Goal: Ask a question: Seek information or help from site administrators or community

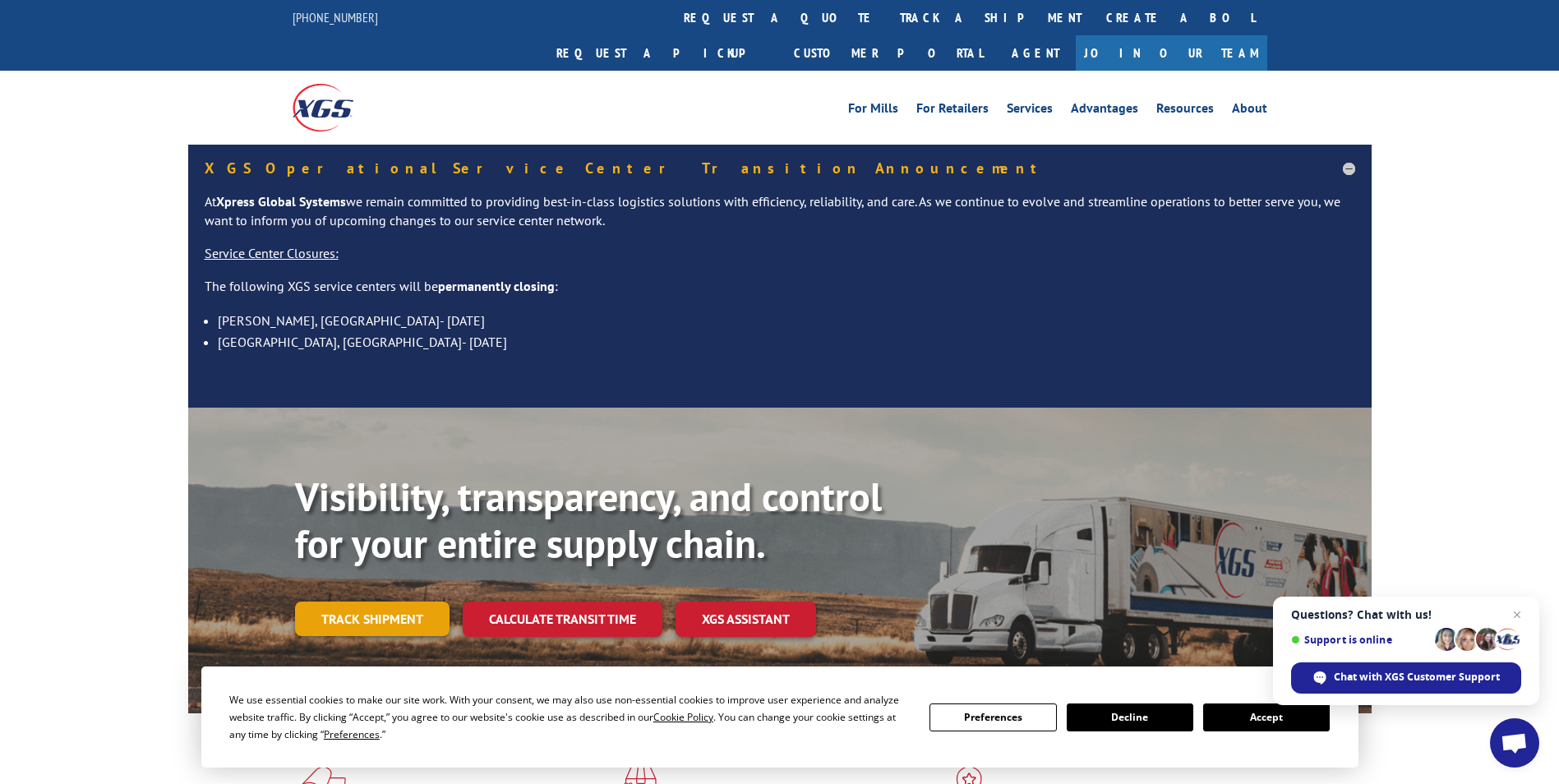
click at [392, 601] on link "Track shipment" at bounding box center [372, 619] width 154 height 34
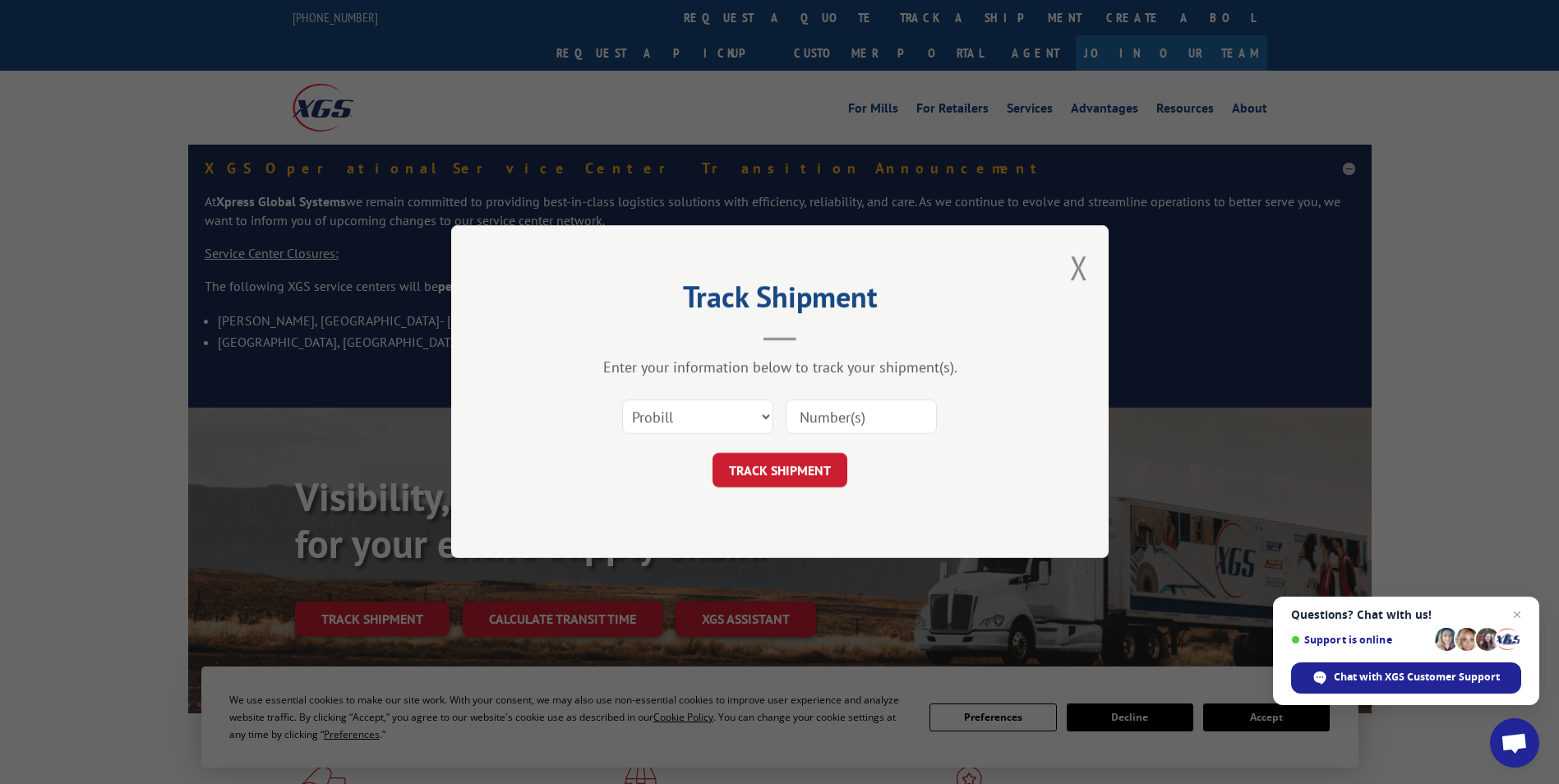
click at [807, 413] on input at bounding box center [861, 417] width 151 height 34
paste input "2870639"
type input "2870639"
click at [782, 470] on button "TRACK SHIPMENT" at bounding box center [779, 470] width 135 height 34
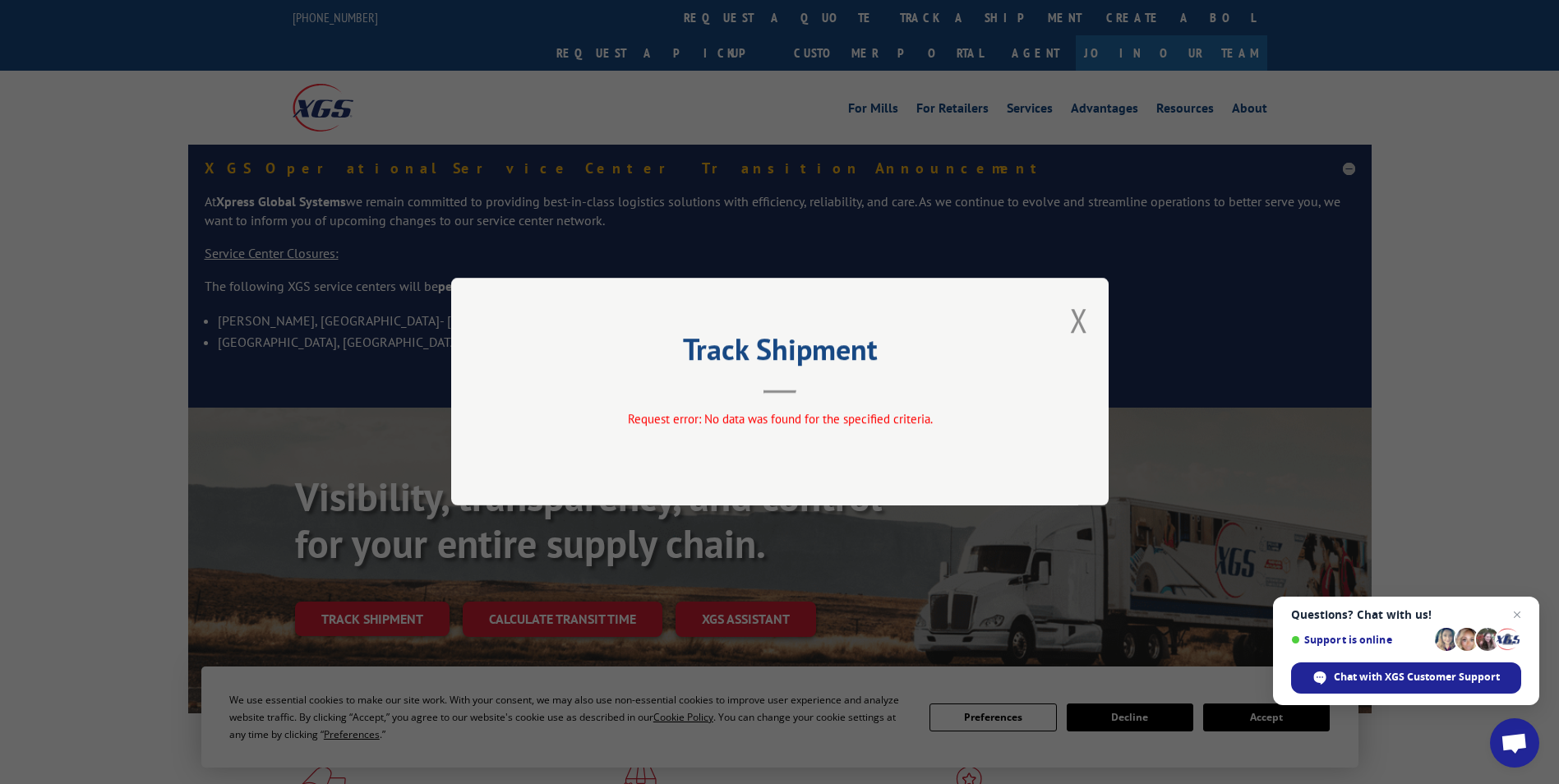
click at [1108, 323] on div "Track Shipment Request error: No data was found for the specified criteria." at bounding box center [779, 392] width 657 height 228
click at [1082, 320] on button "Close modal" at bounding box center [1079, 320] width 18 height 44
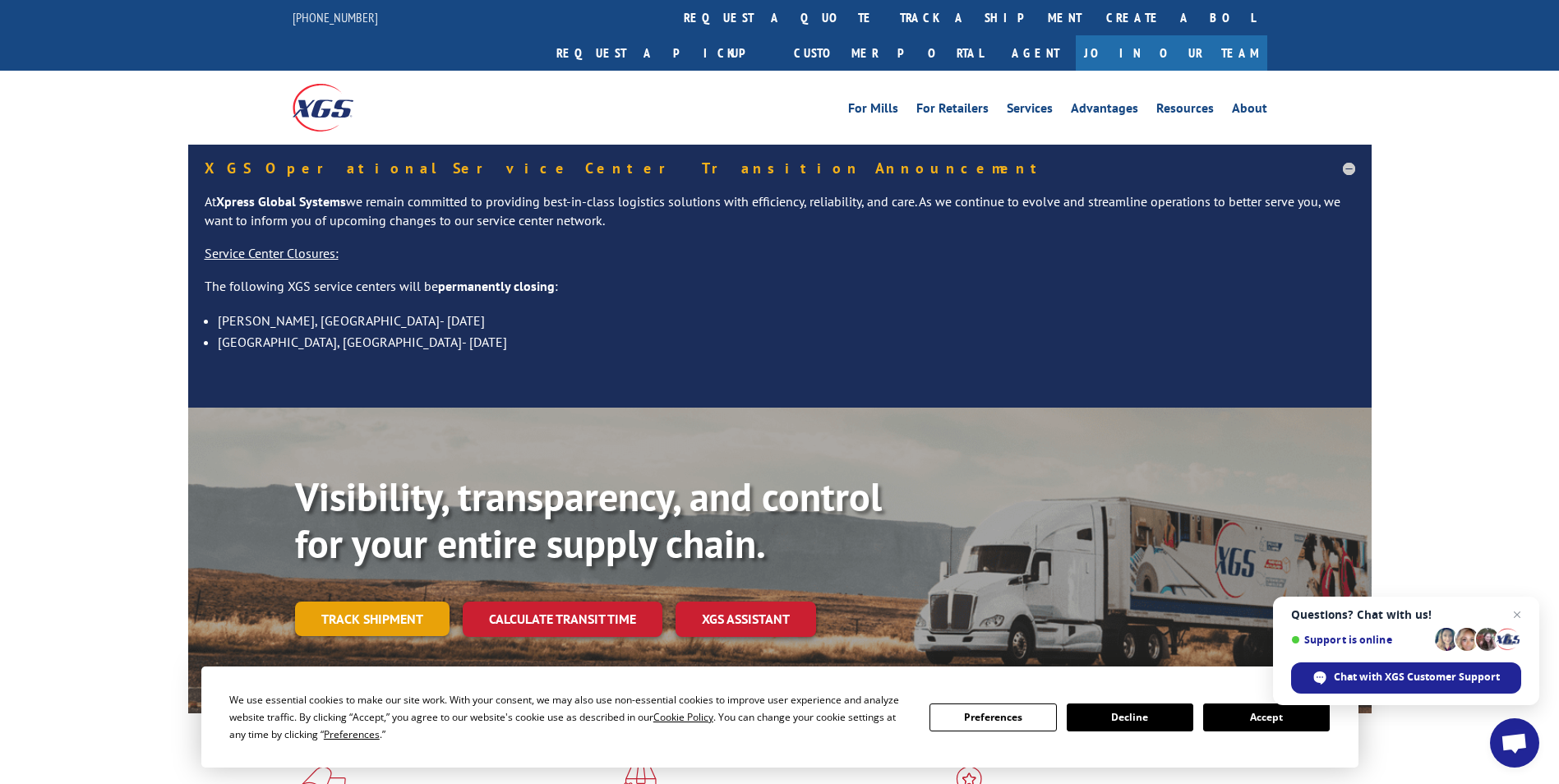
click at [388, 601] on link "Track shipment" at bounding box center [372, 619] width 154 height 34
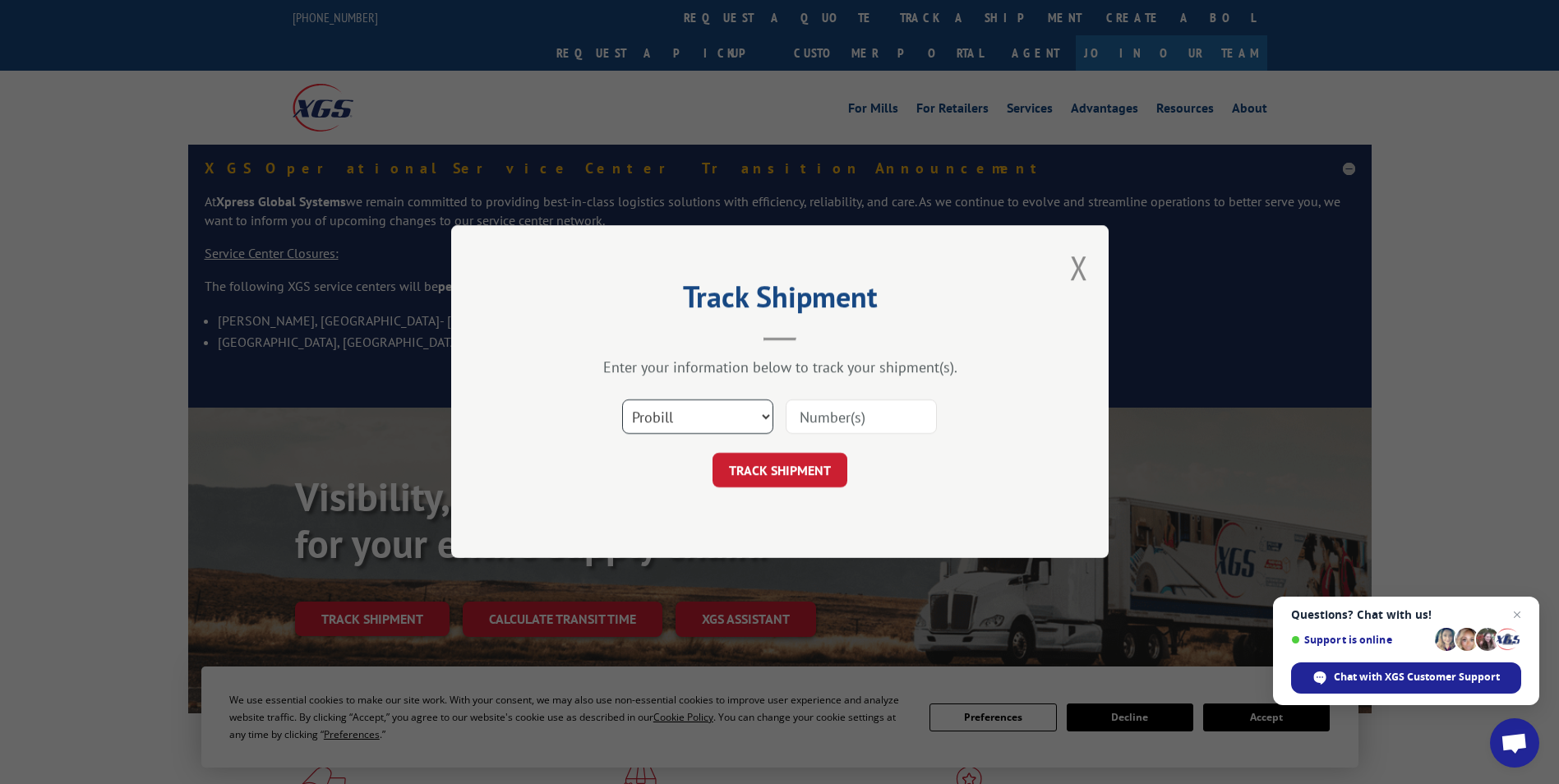
click at [765, 416] on select "Select category... Probill BOL PO" at bounding box center [698, 417] width 151 height 34
select select "po"
click at [622, 400] on select "Select category... Probill BOL PO" at bounding box center [698, 417] width 151 height 34
paste input "87516221"
type input "87516221"
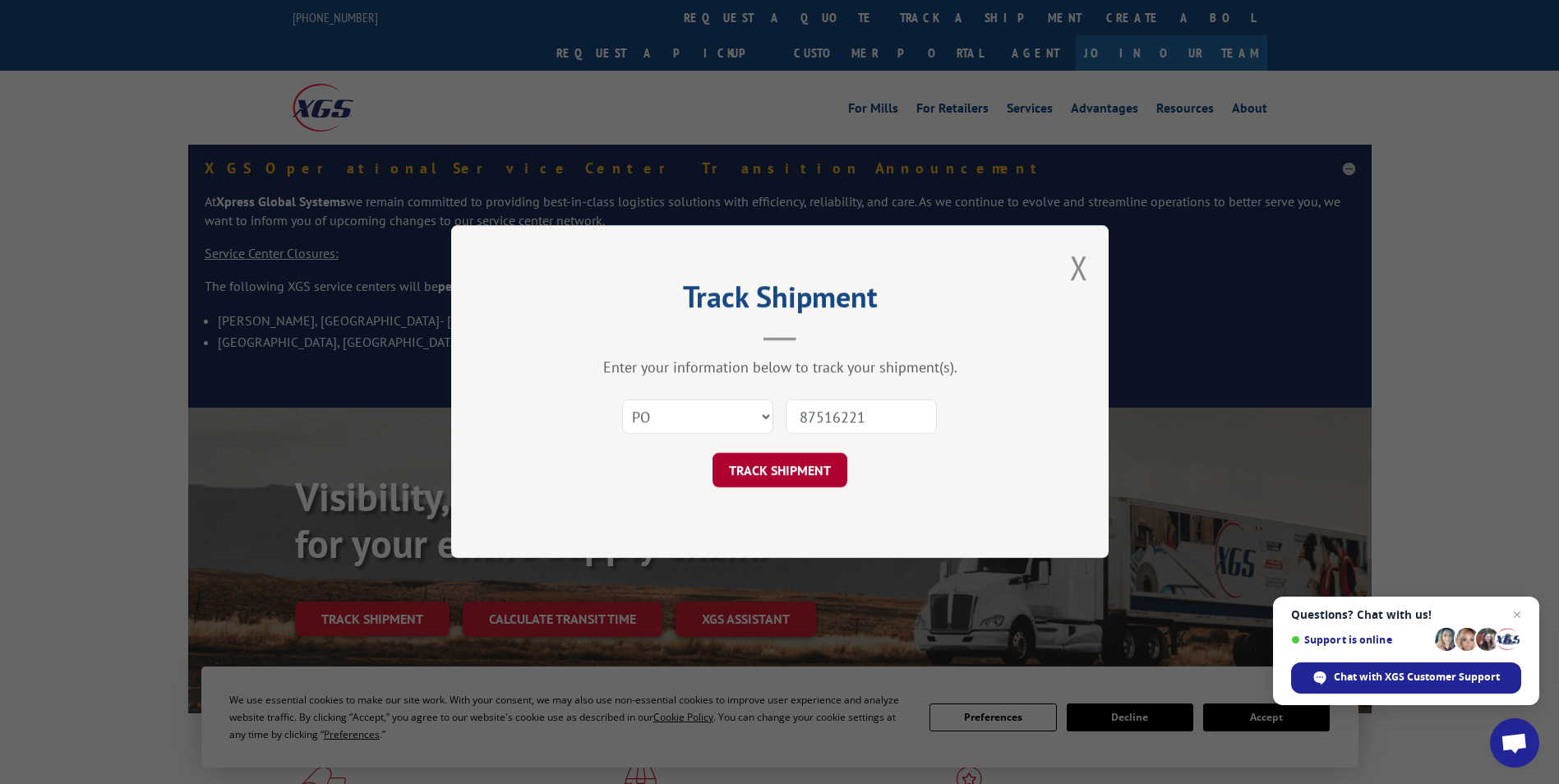
click at [794, 469] on button "TRACK SHIPMENT" at bounding box center [779, 470] width 135 height 34
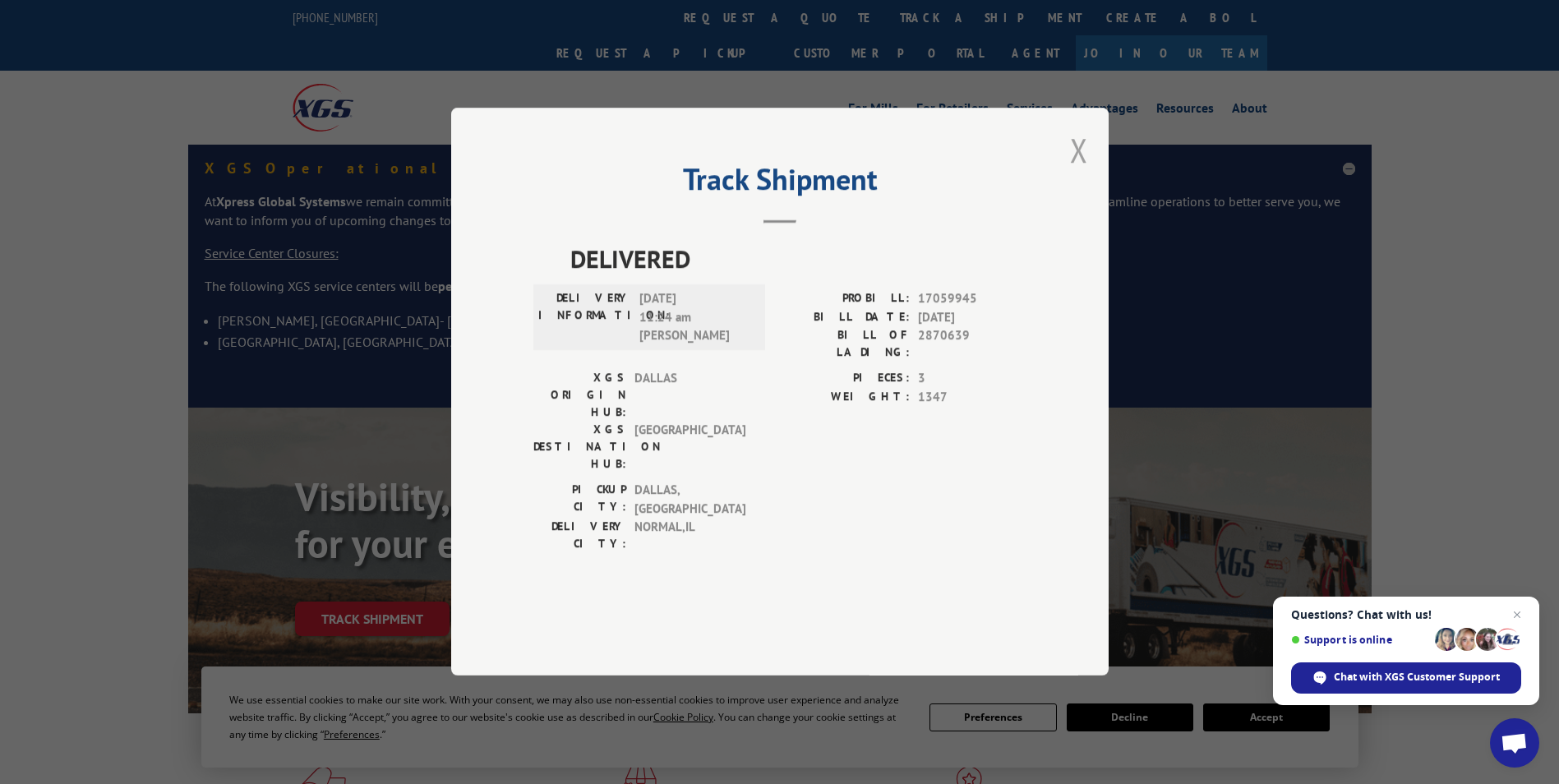
click at [1081, 171] on button "Close modal" at bounding box center [1079, 150] width 18 height 44
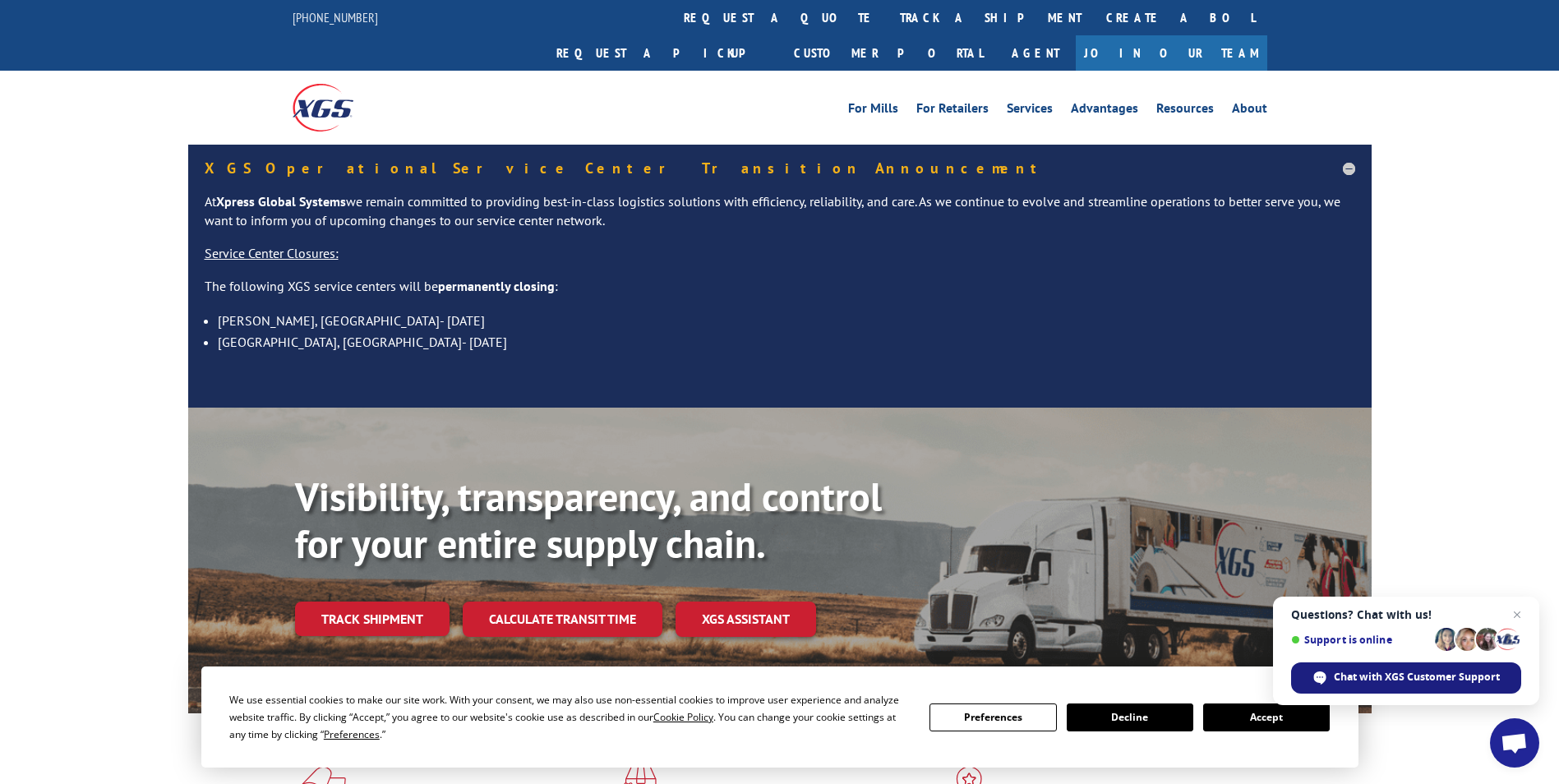
click at [1392, 673] on span "Chat with XGS Customer Support" at bounding box center [1417, 677] width 166 height 15
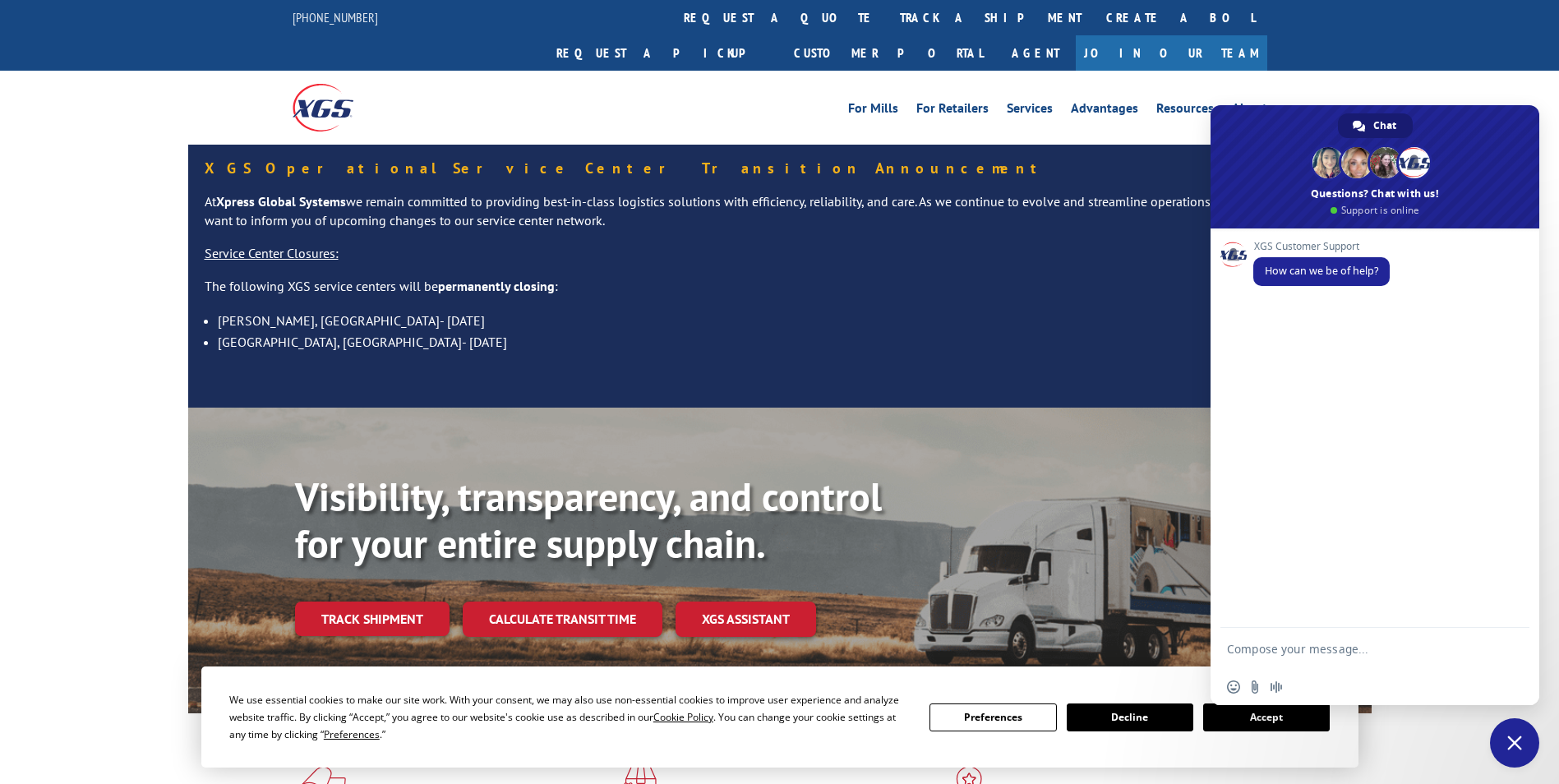
click at [1262, 649] on textarea "Compose your message..." at bounding box center [1358, 649] width 263 height 41
click at [1262, 648] on textarea "Compose your message..." at bounding box center [1358, 649] width 263 height 41
type textarea "87516221"
click at [1510, 650] on span "Send" at bounding box center [1511, 649] width 12 height 12
click at [1512, 649] on span "Send" at bounding box center [1511, 649] width 12 height 12
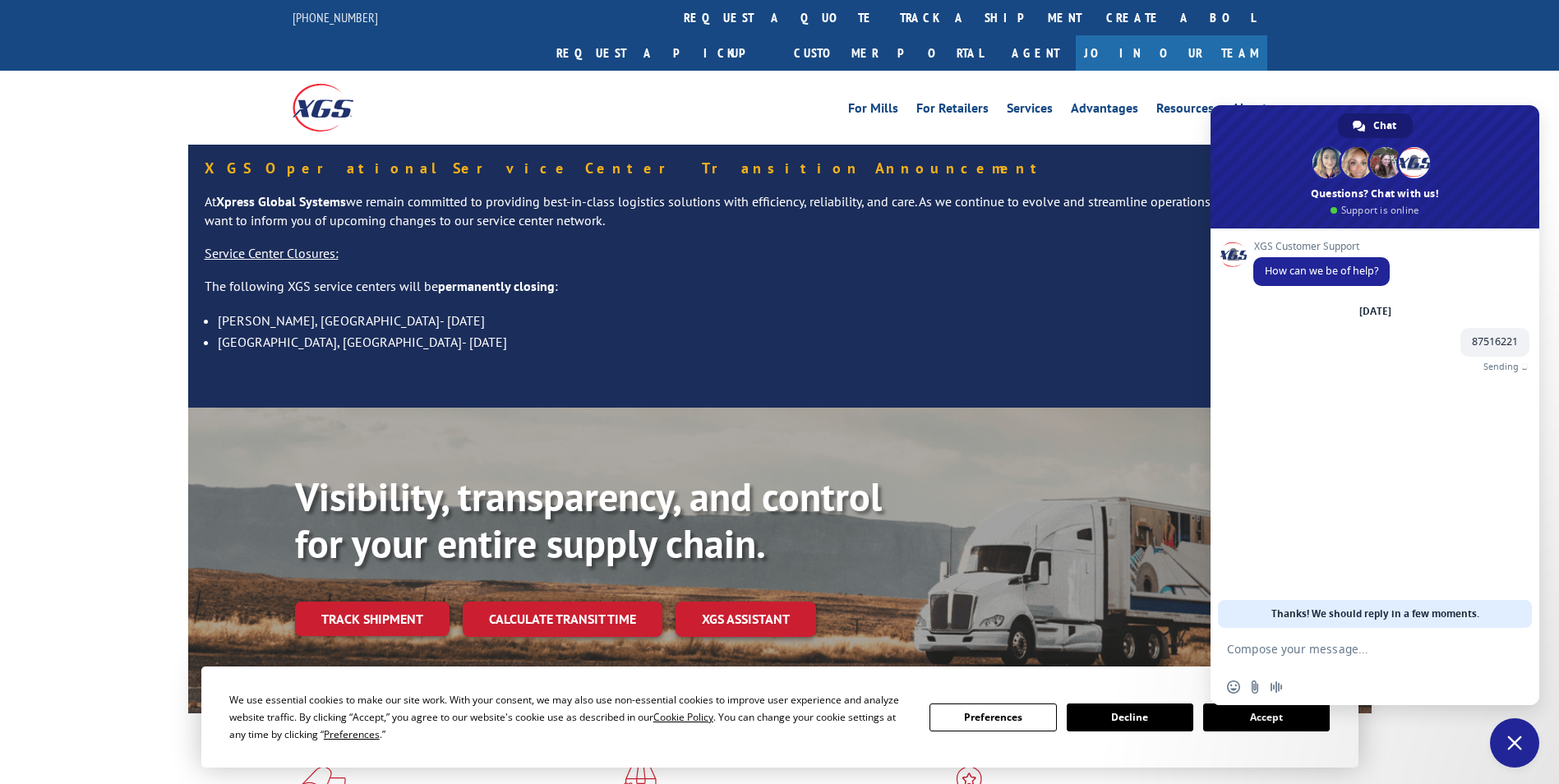
click at [1332, 661] on textarea "Compose your message..." at bounding box center [1358, 649] width 263 height 41
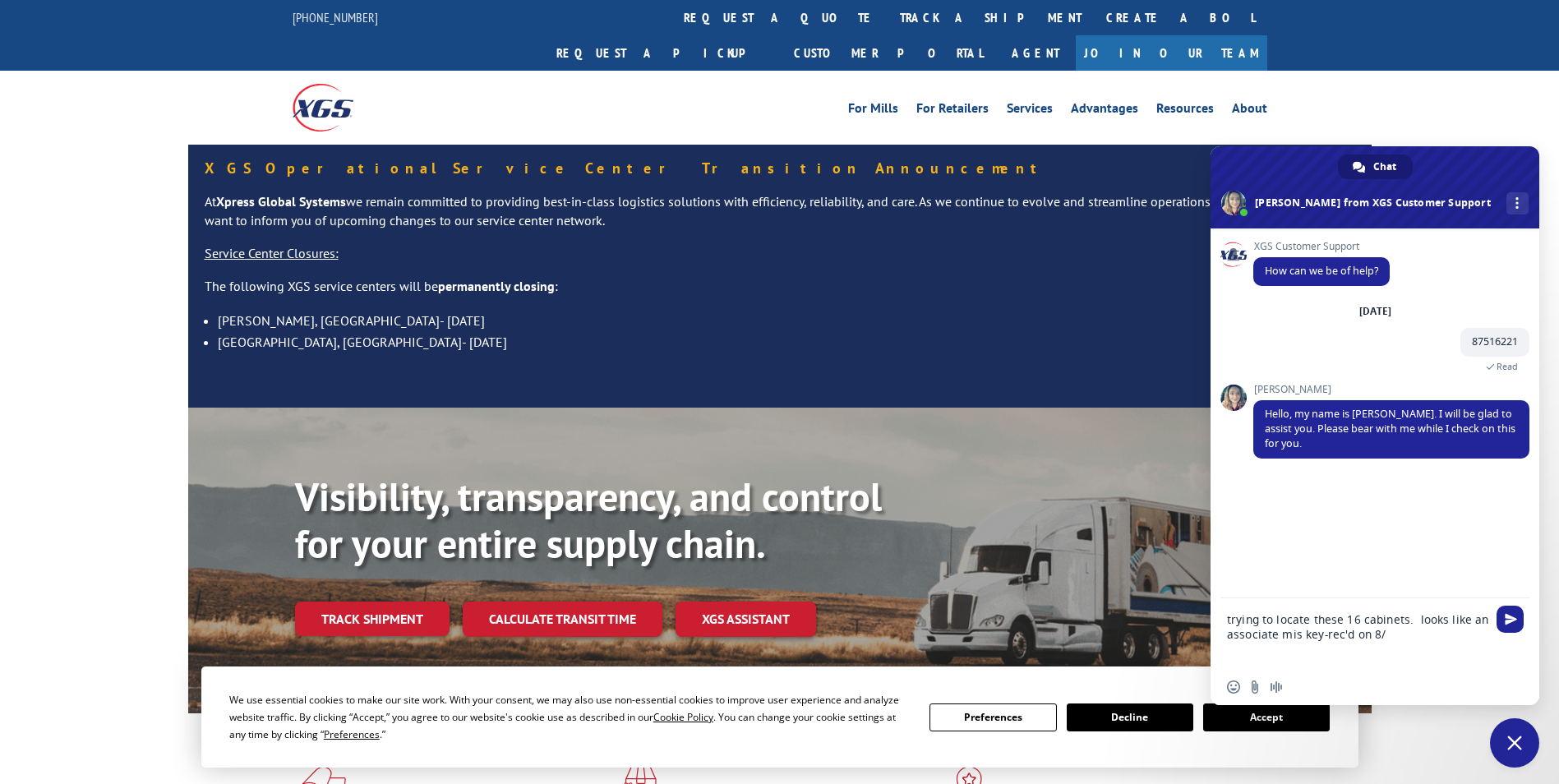
type textarea "trying to locate these 16 cabinets. looks like an associate mis key-rec'd on 8/6"
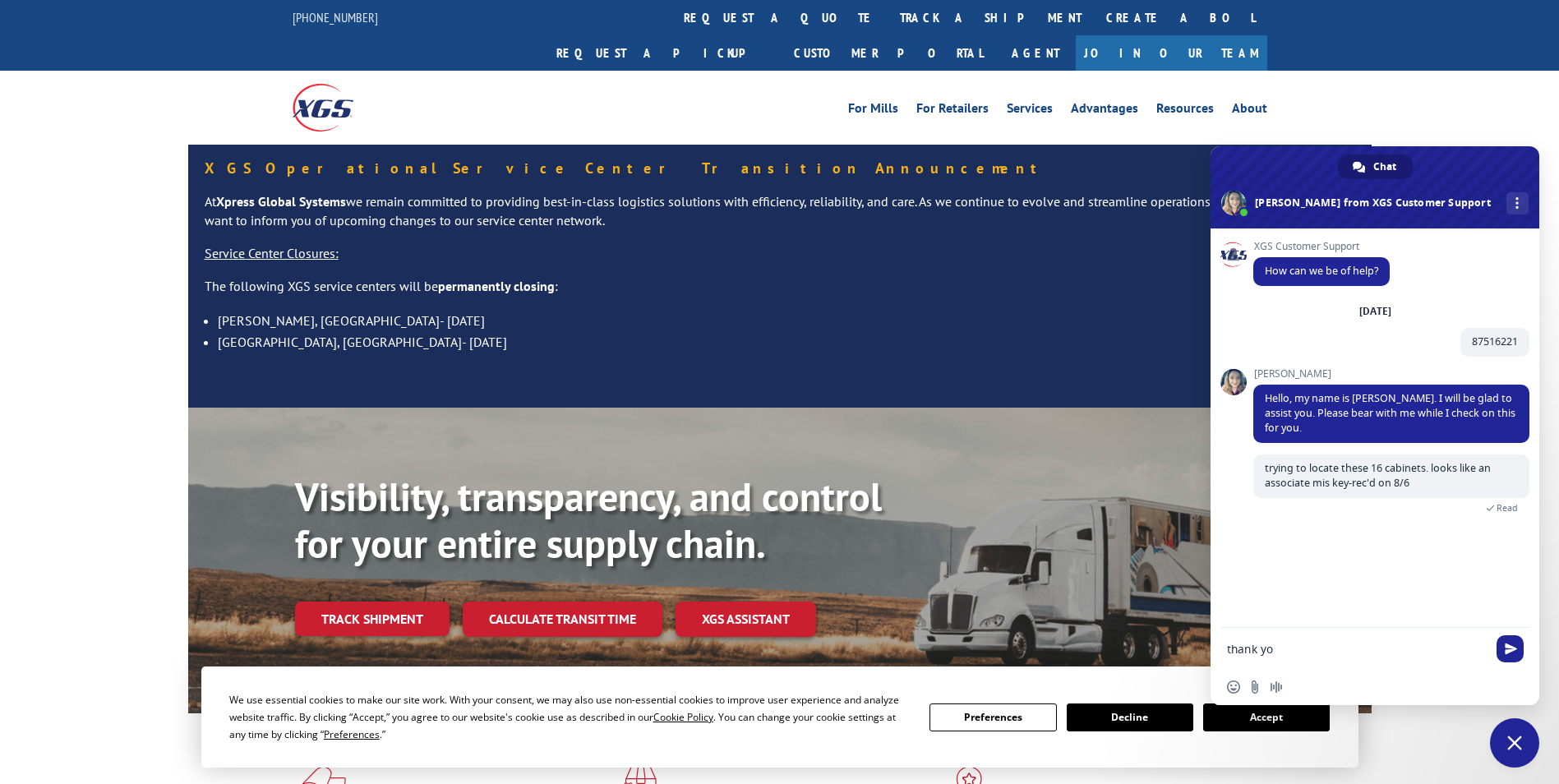
type textarea "thank you"
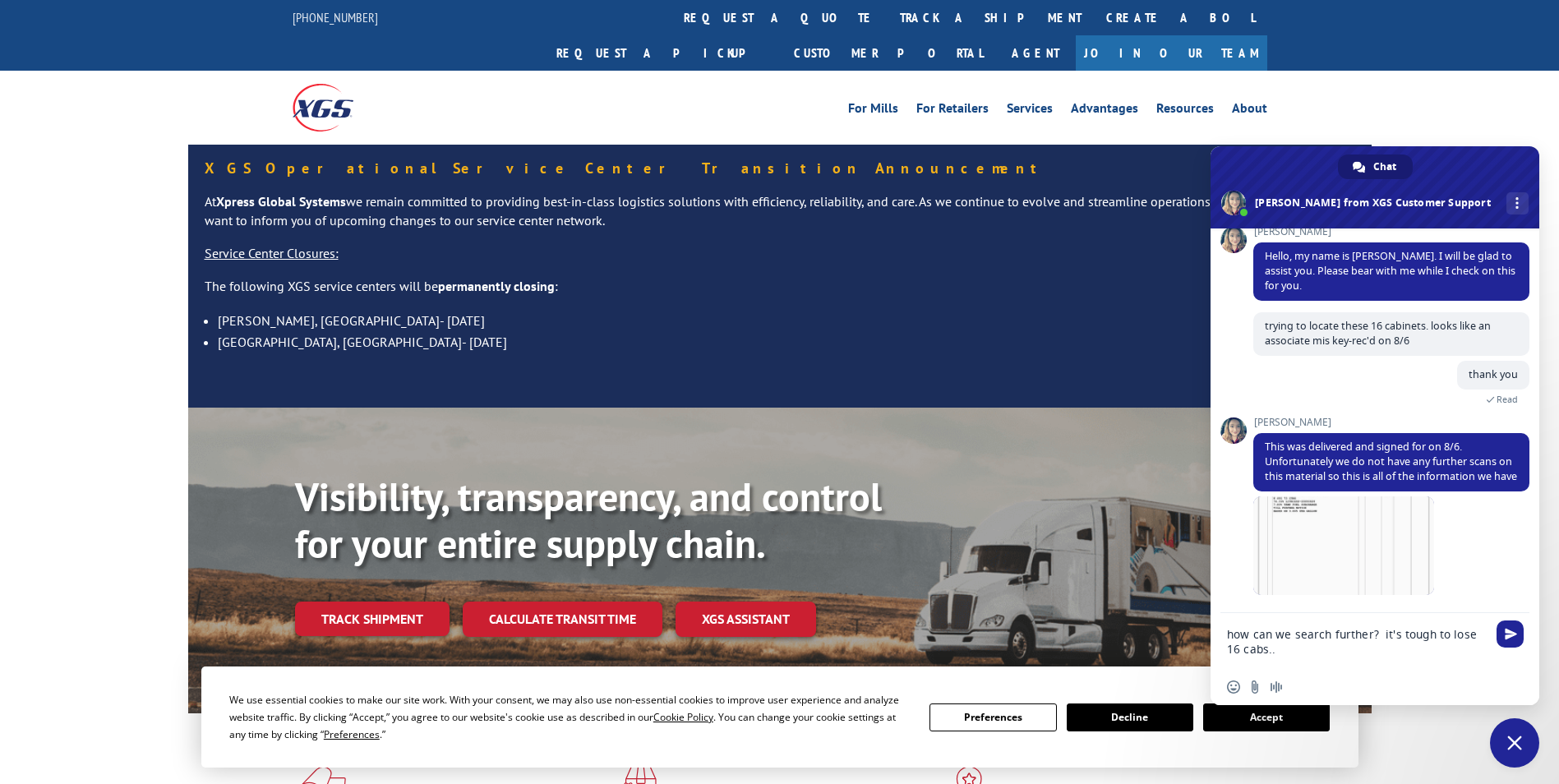
type textarea "how can we search further? it's tough to lose 16 cabs..."
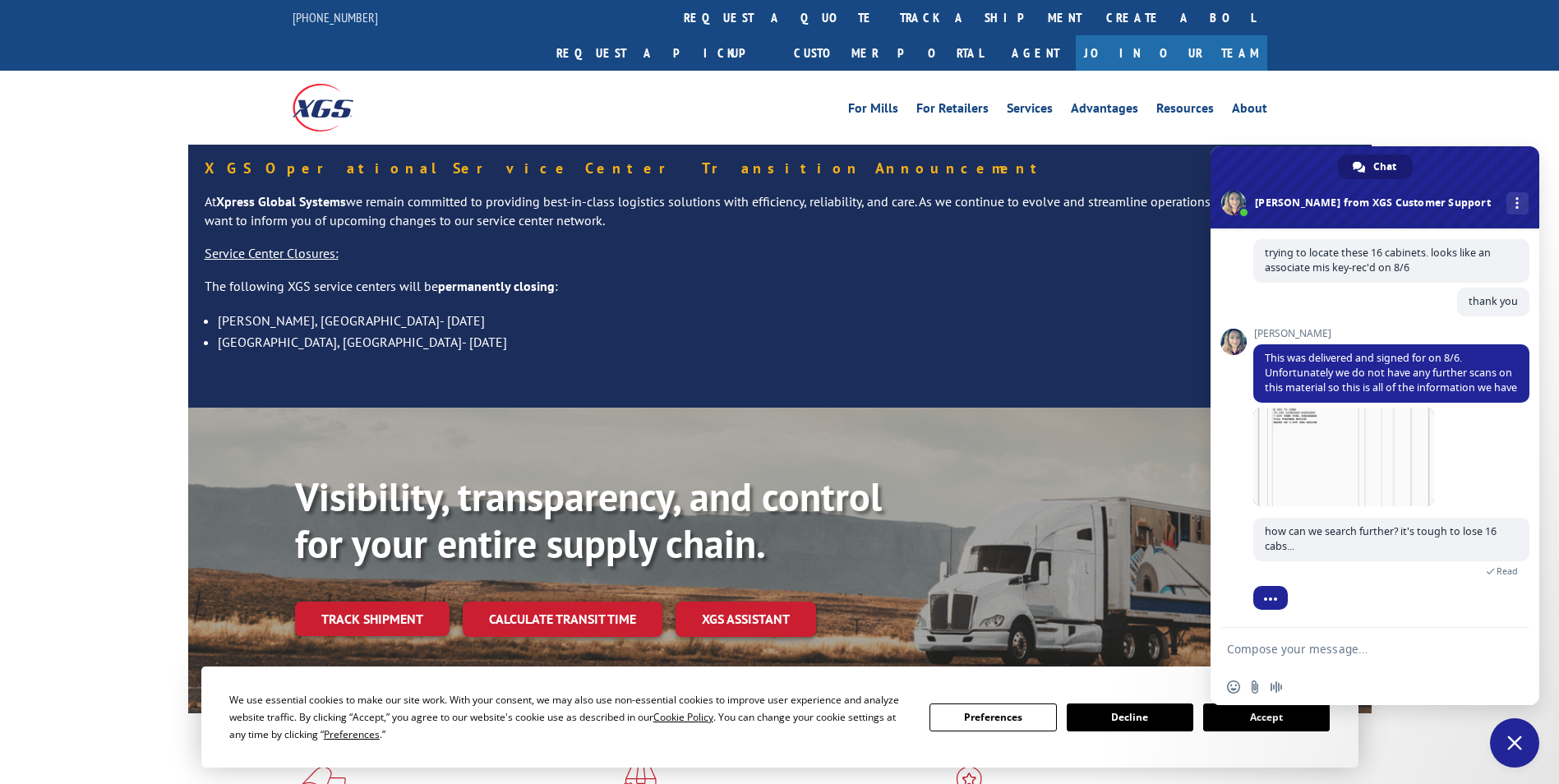
scroll to position [298, 0]
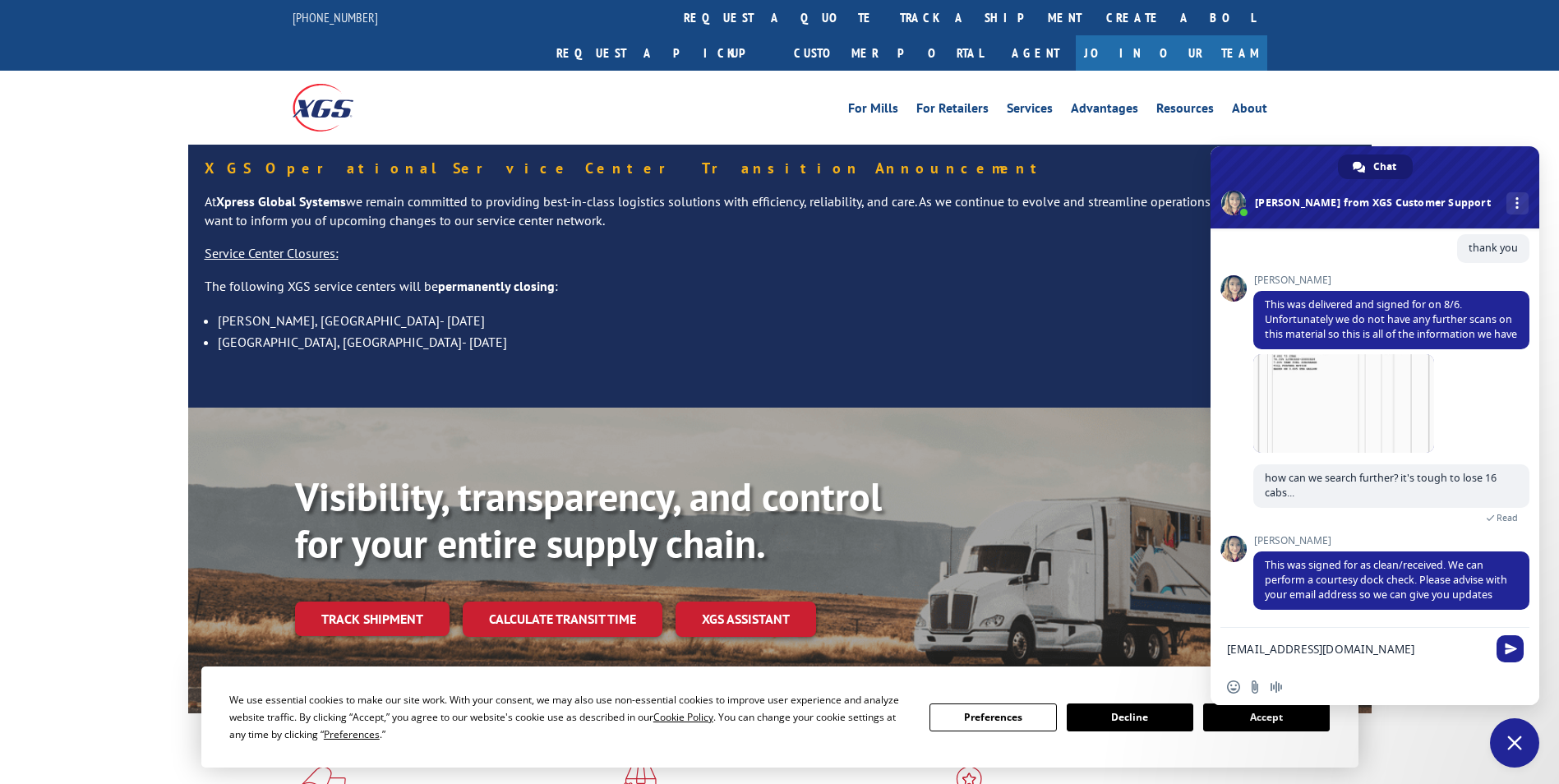
type textarea "[EMAIL_ADDRESS][DOMAIN_NAME]"
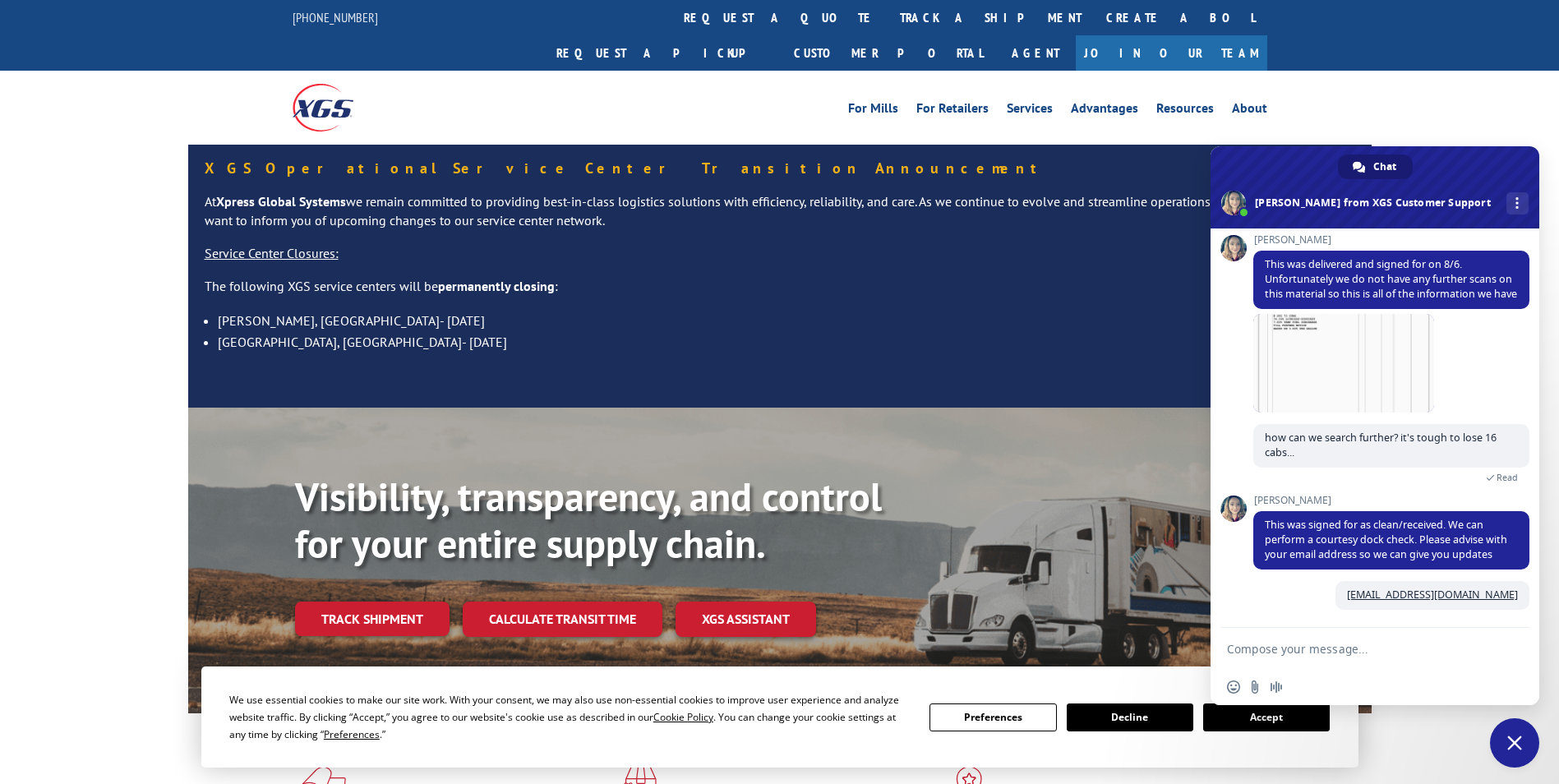
scroll to position [338, 0]
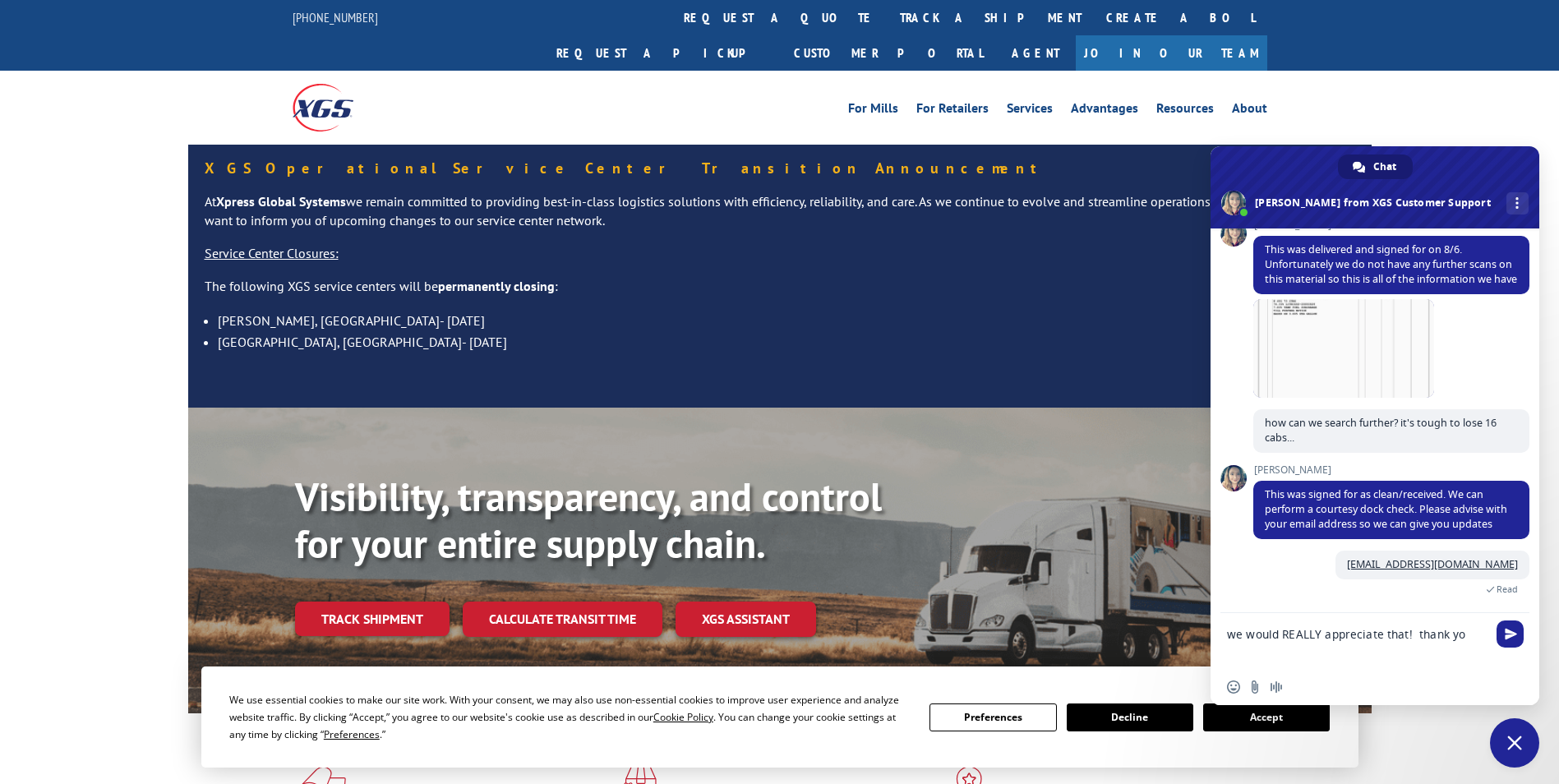
type textarea "we would REALLY appreciate that! thank you"
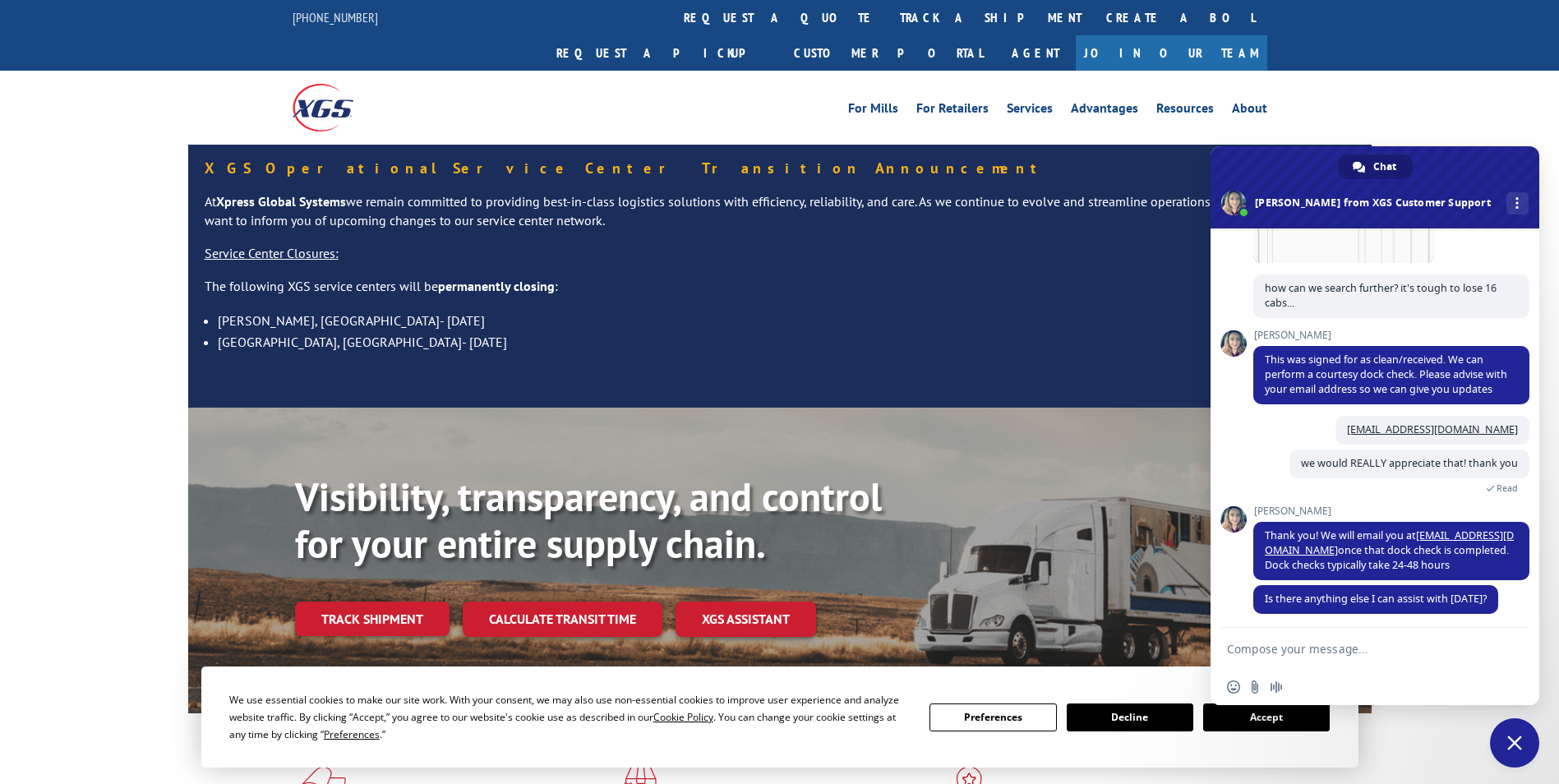
scroll to position [492, 0]
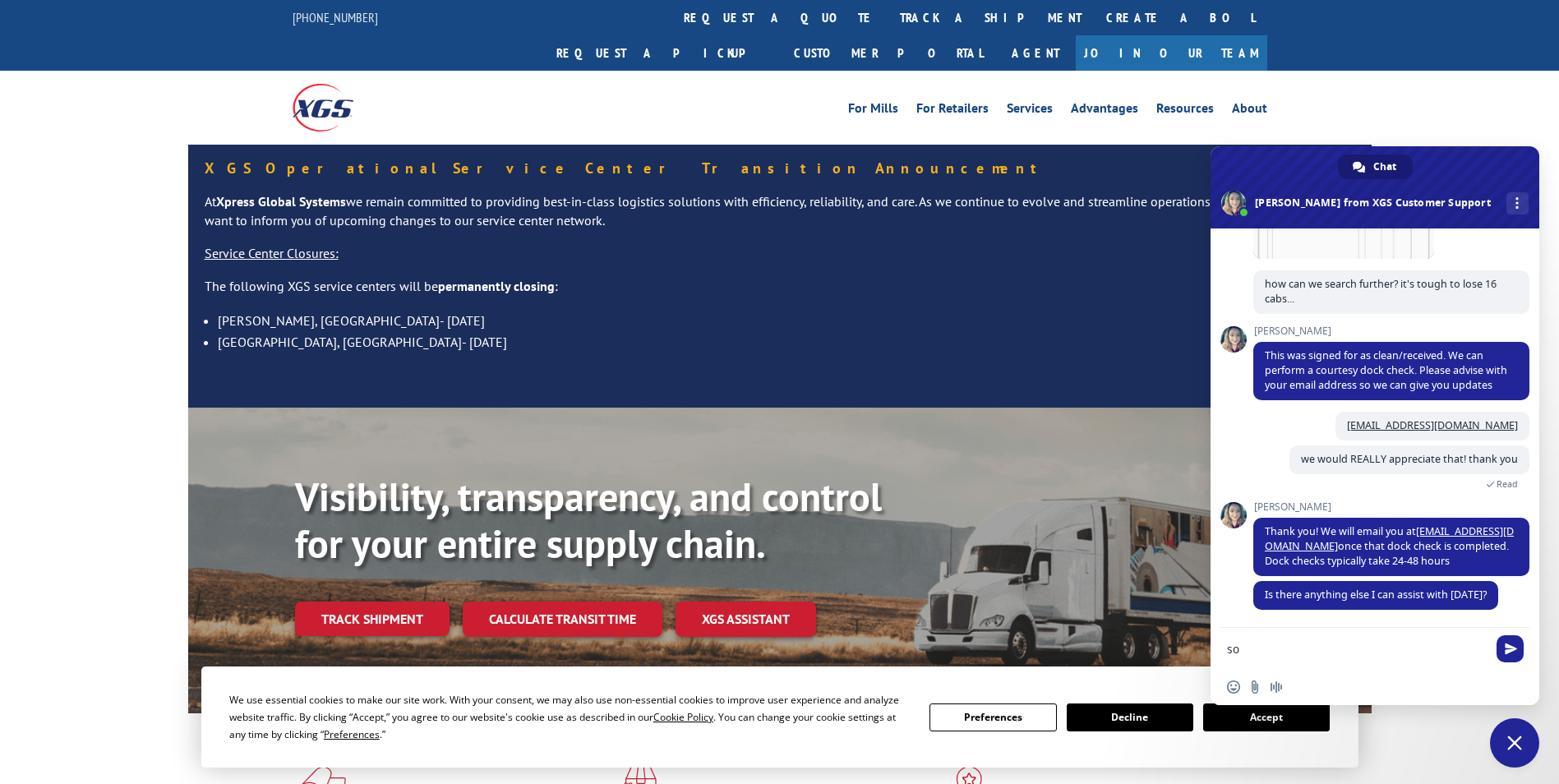
type textarea "s"
type textarea "no, thank you!"
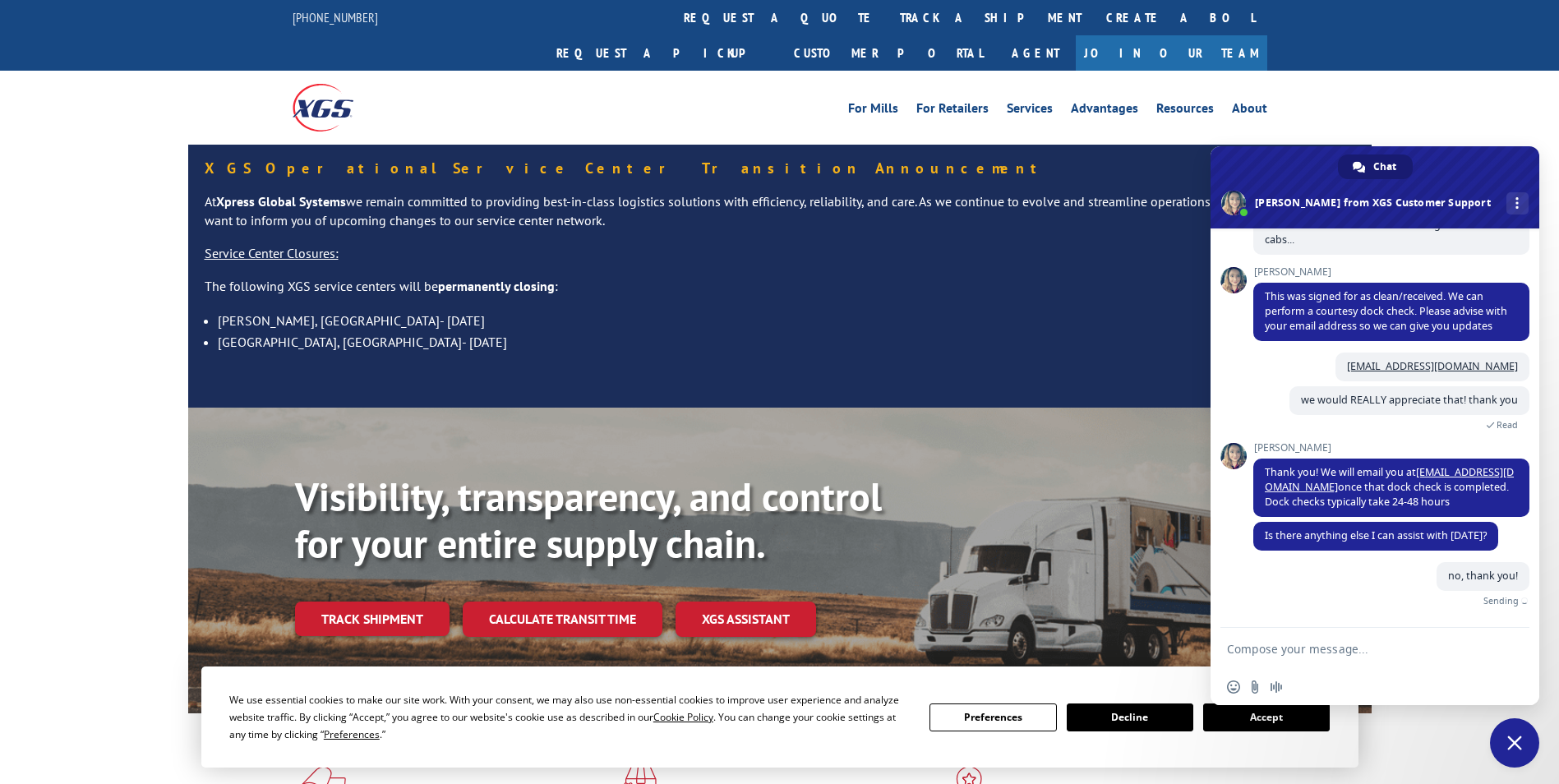
scroll to position [532, 0]
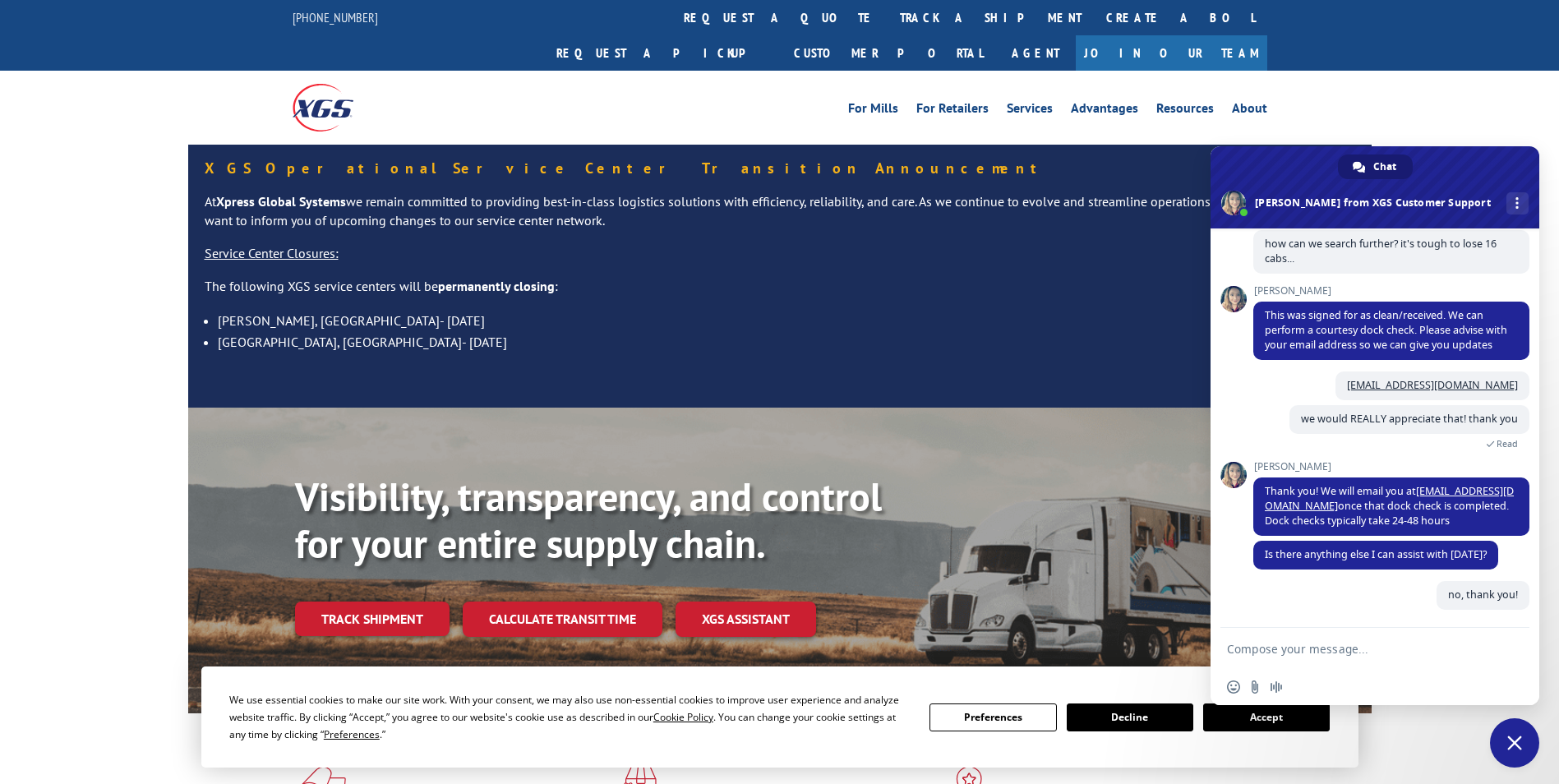
click at [1519, 742] on span "Close chat" at bounding box center [1514, 742] width 15 height 15
